Goal: Information Seeking & Learning: Check status

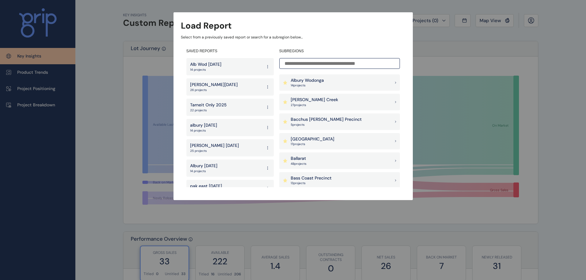
click at [318, 79] on p "Albury Wodonga" at bounding box center [307, 81] width 33 height 6
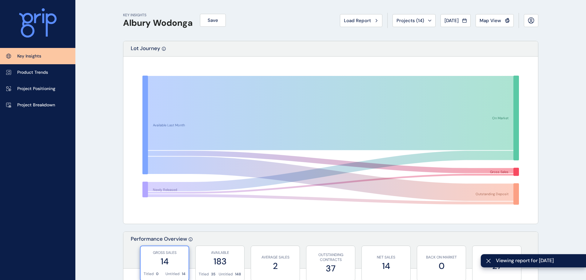
click at [419, 21] on span "Projects ( 14 )" at bounding box center [411, 21] width 28 height 6
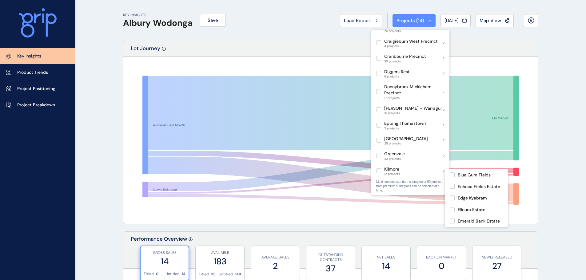
scroll to position [110, 0]
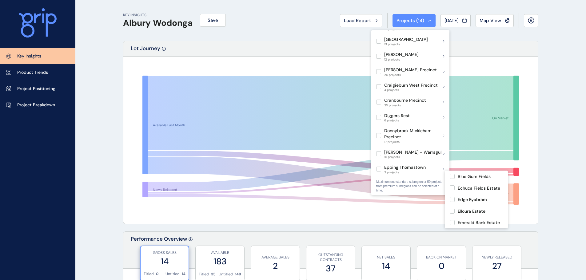
drag, startPoint x: 403, startPoint y: 131, endPoint x: 322, endPoint y: 47, distance: 116.7
click at [322, 47] on div "Lot Journey" at bounding box center [330, 48] width 415 height 15
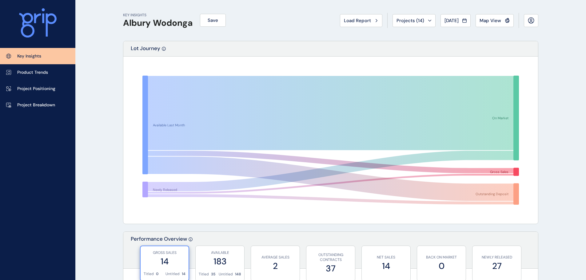
click at [357, 23] on span "Load Report" at bounding box center [357, 21] width 27 height 6
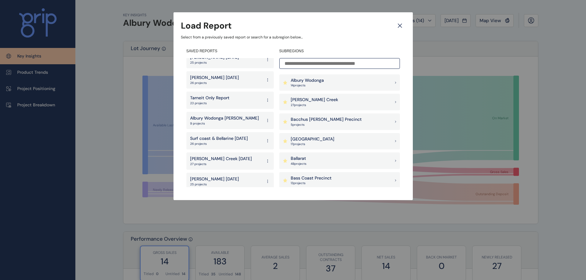
scroll to position [185, 0]
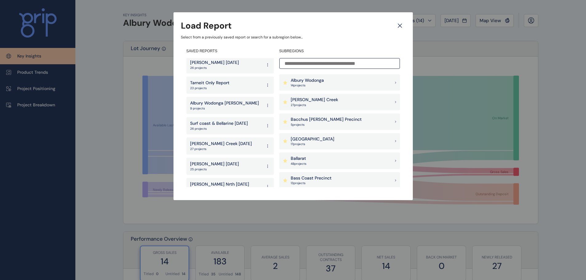
click at [226, 107] on p "9 projects" at bounding box center [224, 109] width 69 height 4
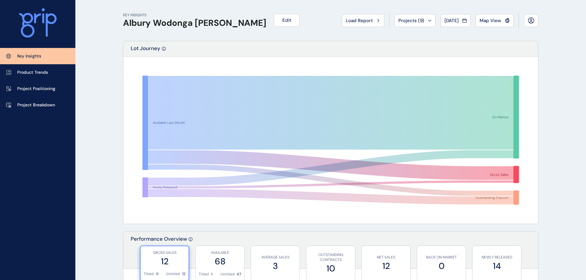
click at [459, 22] on span "[DATE]" at bounding box center [452, 21] width 14 height 6
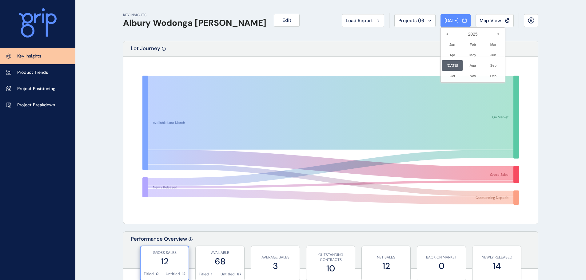
click at [490, 53] on li "Jun No report is available for this period. New months are usually published 5 …" at bounding box center [493, 55] width 21 height 10
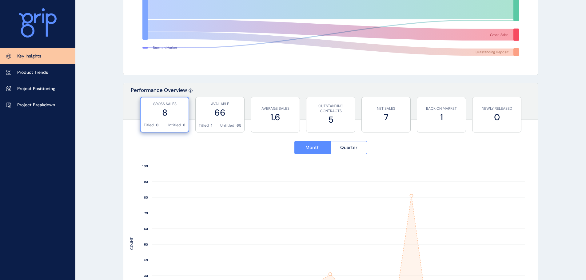
scroll to position [154, 0]
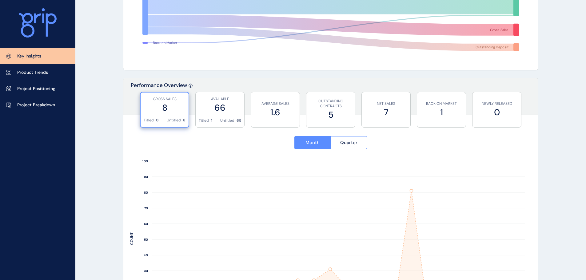
click at [22, 102] on link "Project Breakdown" at bounding box center [37, 105] width 75 height 16
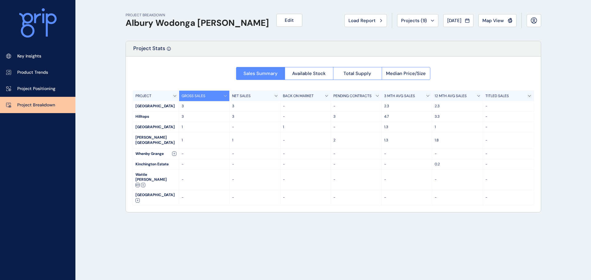
click at [458, 21] on span "[DATE]" at bounding box center [454, 21] width 14 height 6
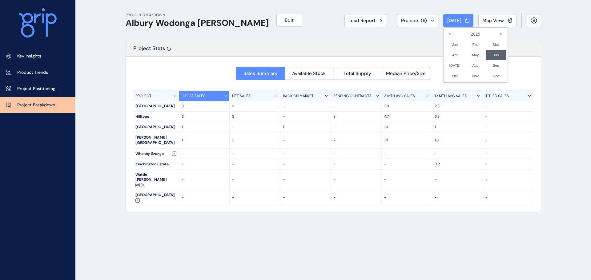
click at [451, 65] on li "[DATE] No report is available for this period. New months are usually published…" at bounding box center [455, 65] width 21 height 10
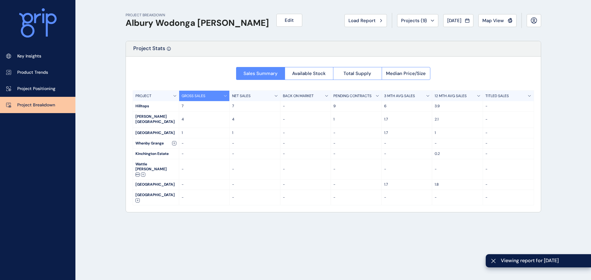
click at [35, 58] on p "Key Insights" at bounding box center [29, 56] width 24 height 6
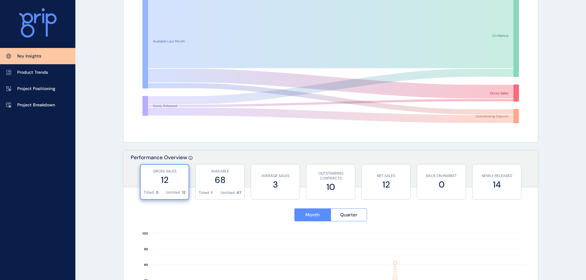
scroll to position [92, 0]
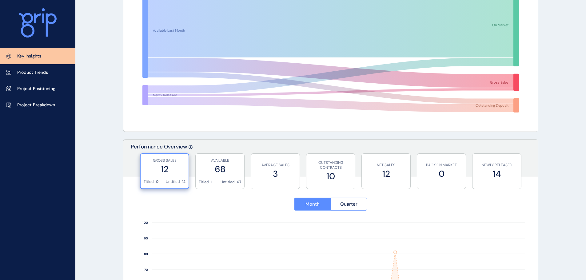
click at [21, 101] on link "Project Breakdown" at bounding box center [37, 105] width 75 height 16
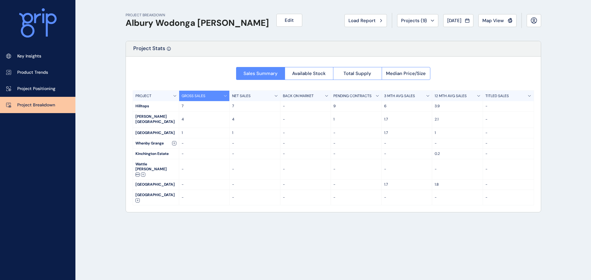
click at [322, 73] on span "Available Stock" at bounding box center [309, 73] width 34 height 6
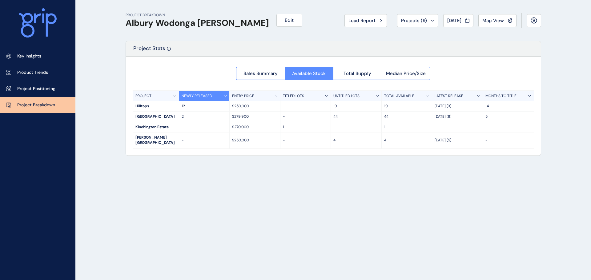
click at [367, 22] on span "Load Report" at bounding box center [361, 21] width 27 height 6
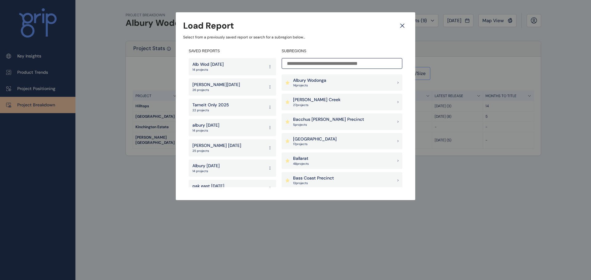
click at [405, 25] on icon at bounding box center [402, 25] width 11 height 11
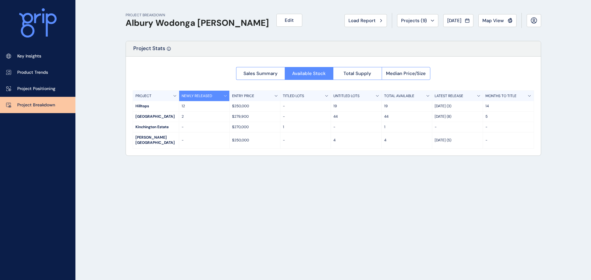
click at [197, 119] on p "2" at bounding box center [205, 116] width 46 height 5
